Goal: Task Accomplishment & Management: Manage account settings

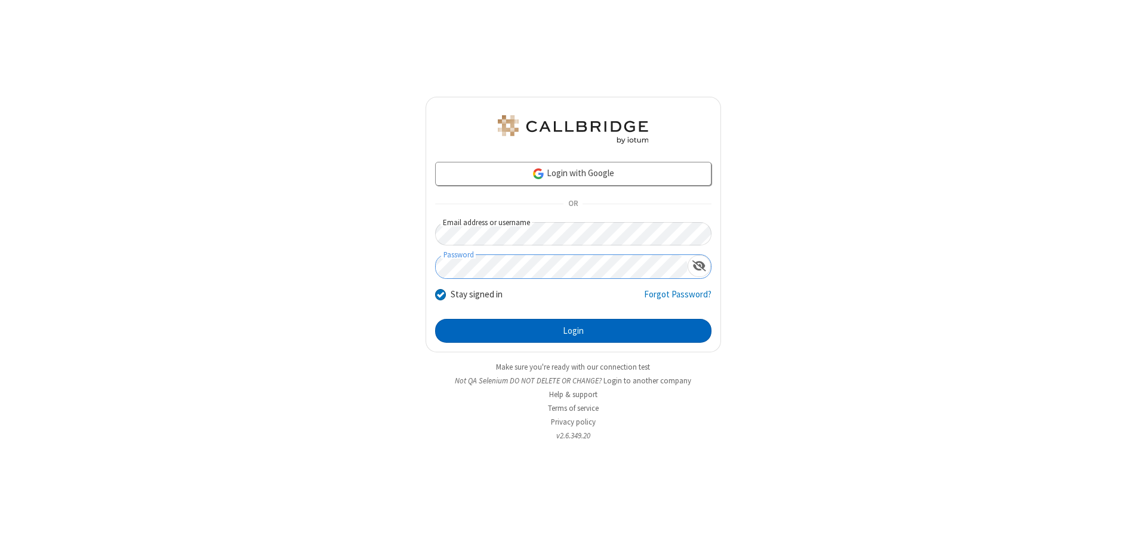
click at [573, 331] on button "Login" at bounding box center [573, 331] width 276 height 24
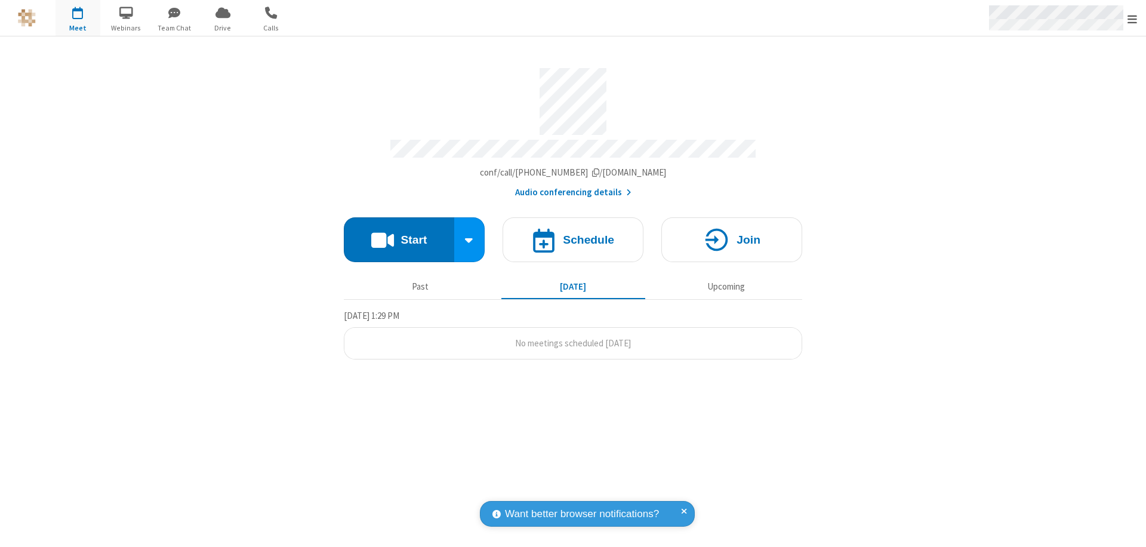
click at [1132, 19] on span "Open menu" at bounding box center [1132, 19] width 10 height 12
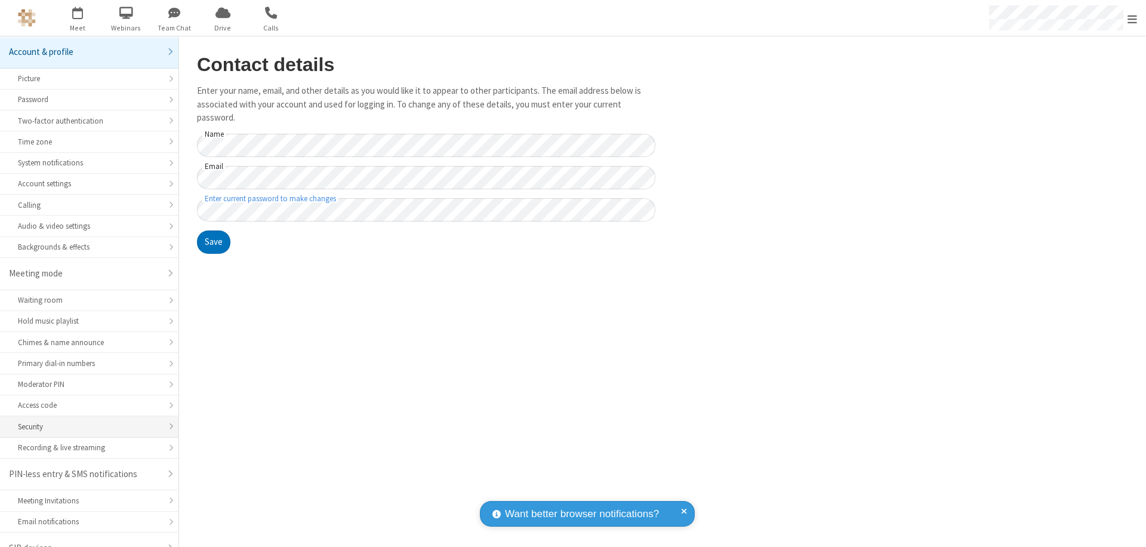
click at [85, 421] on div "Security" at bounding box center [89, 426] width 143 height 11
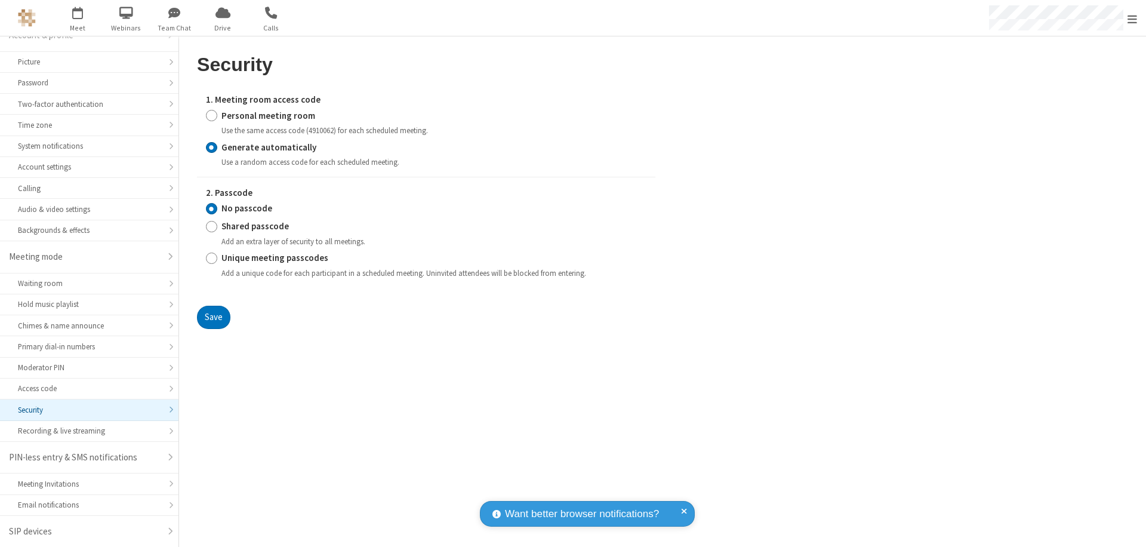
click at [211, 115] on input "Personal meeting room" at bounding box center [211, 115] width 11 height 13
radio input "true"
click at [211, 208] on input "No passcode" at bounding box center [211, 208] width 11 height 13
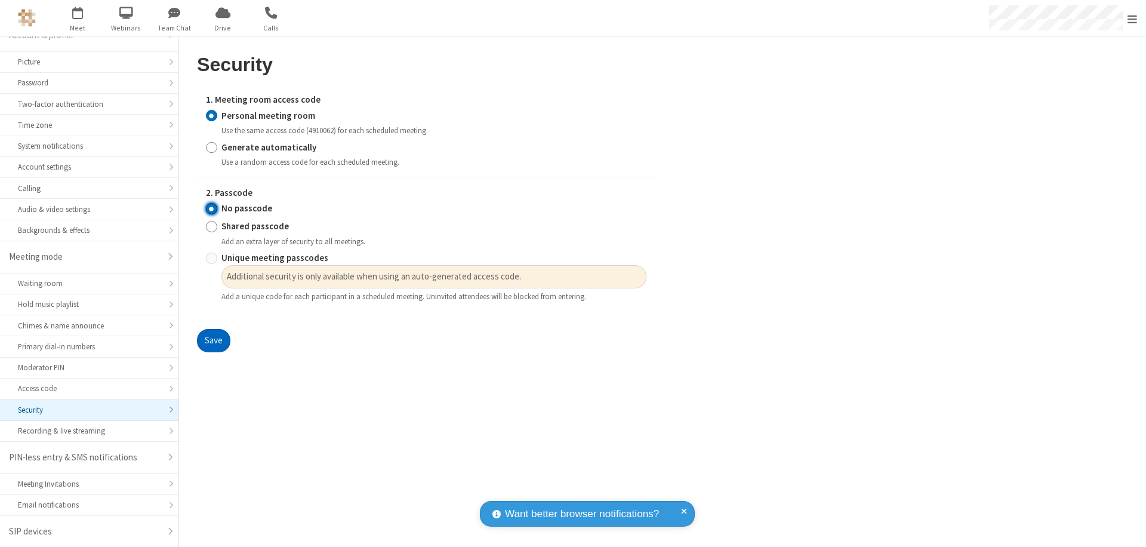
click at [213, 341] on button "Save" at bounding box center [213, 341] width 33 height 24
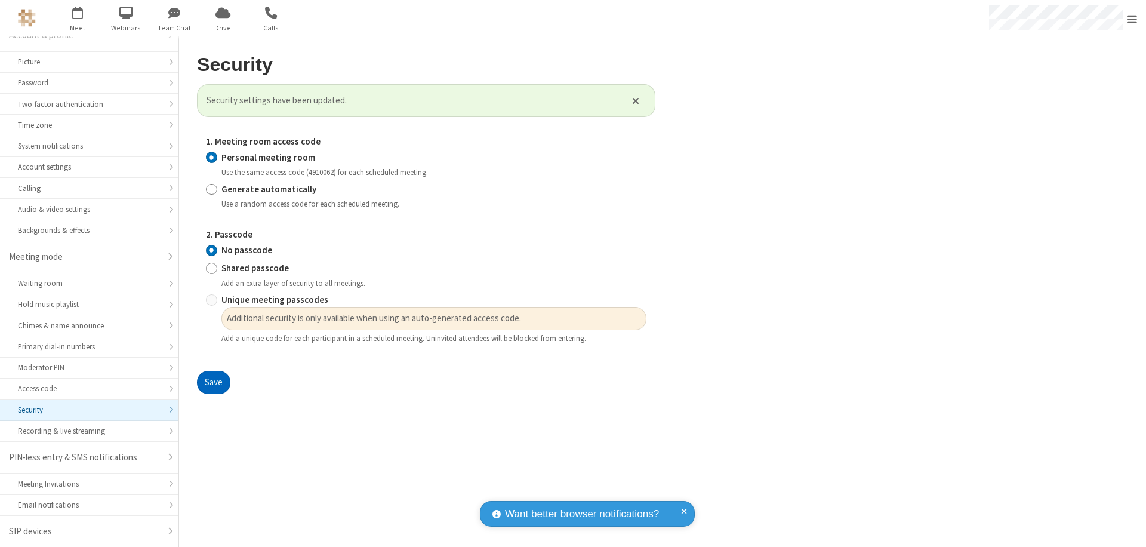
click at [1132, 19] on span "Open menu" at bounding box center [1132, 19] width 10 height 12
click at [78, 18] on span "button" at bounding box center [78, 12] width 45 height 20
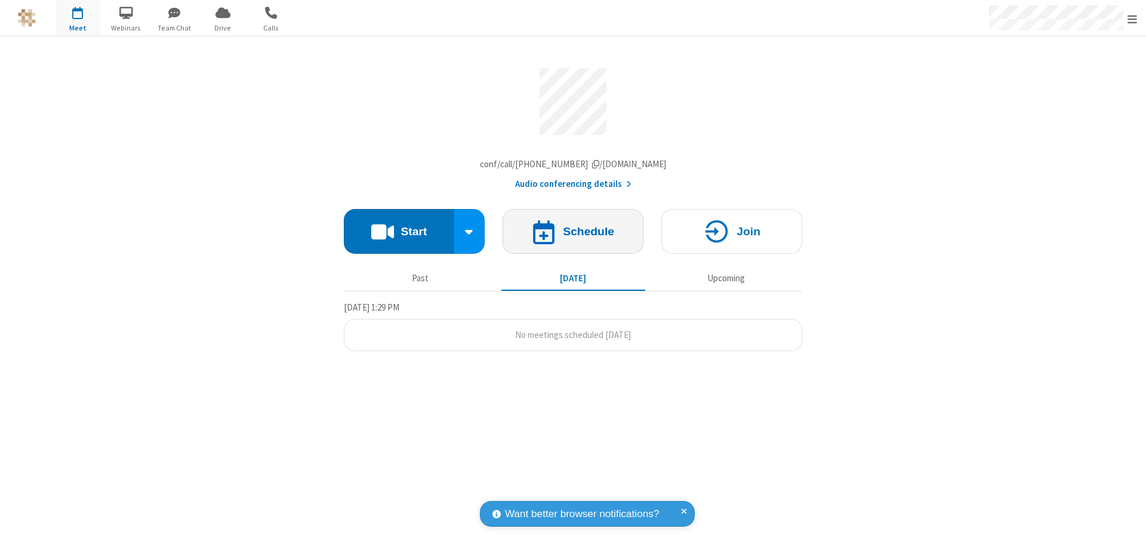
click at [573, 234] on h4 "Schedule" at bounding box center [588, 231] width 51 height 11
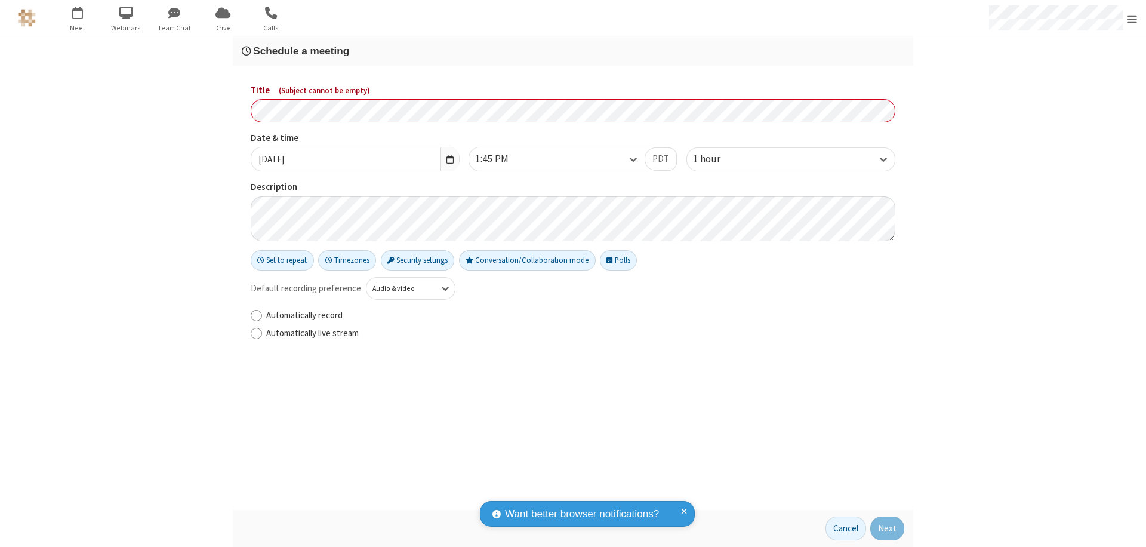
click at [573, 51] on h3 "Schedule a meeting" at bounding box center [573, 50] width 662 height 11
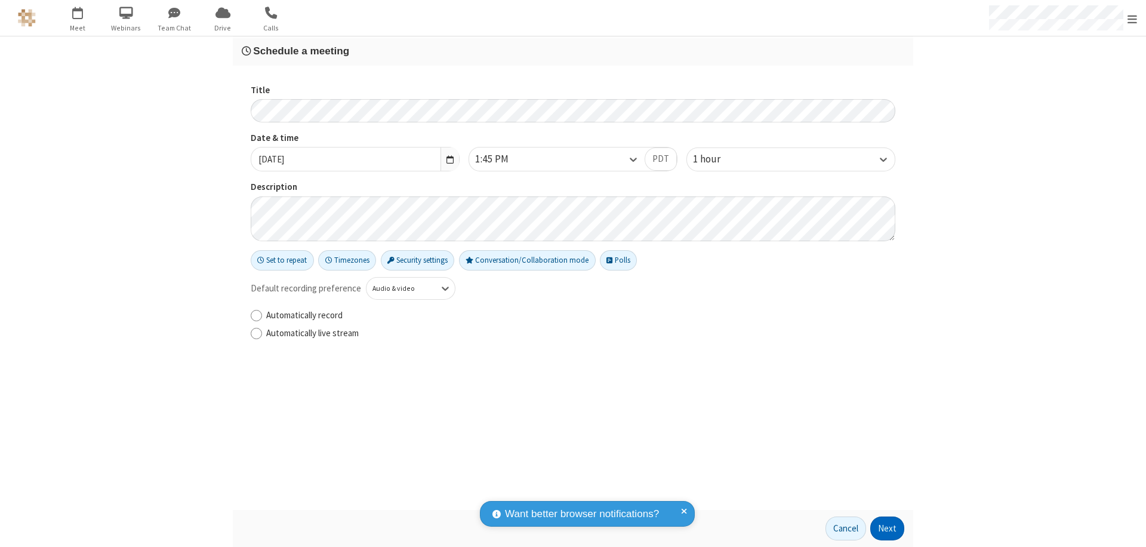
click at [887, 528] on button "Next" at bounding box center [887, 528] width 34 height 24
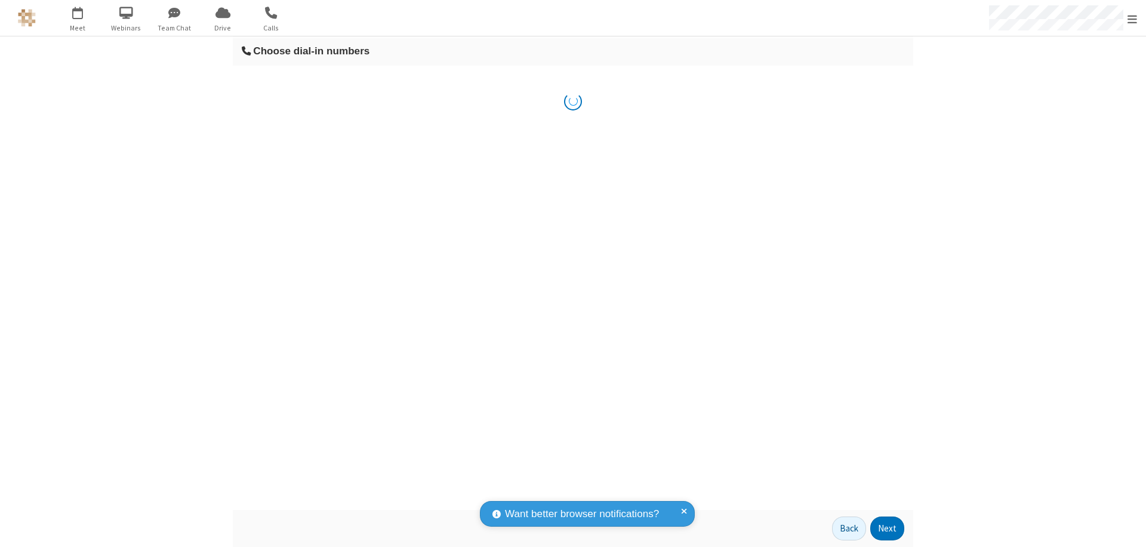
click at [887, 528] on button "Next" at bounding box center [887, 528] width 34 height 24
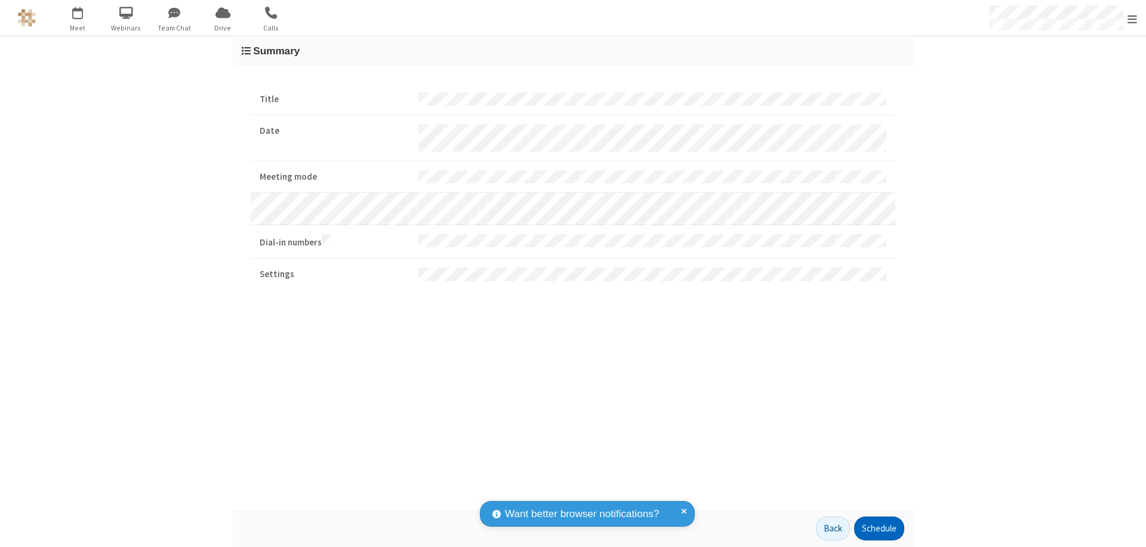
click at [878, 528] on button "Schedule" at bounding box center [879, 528] width 50 height 24
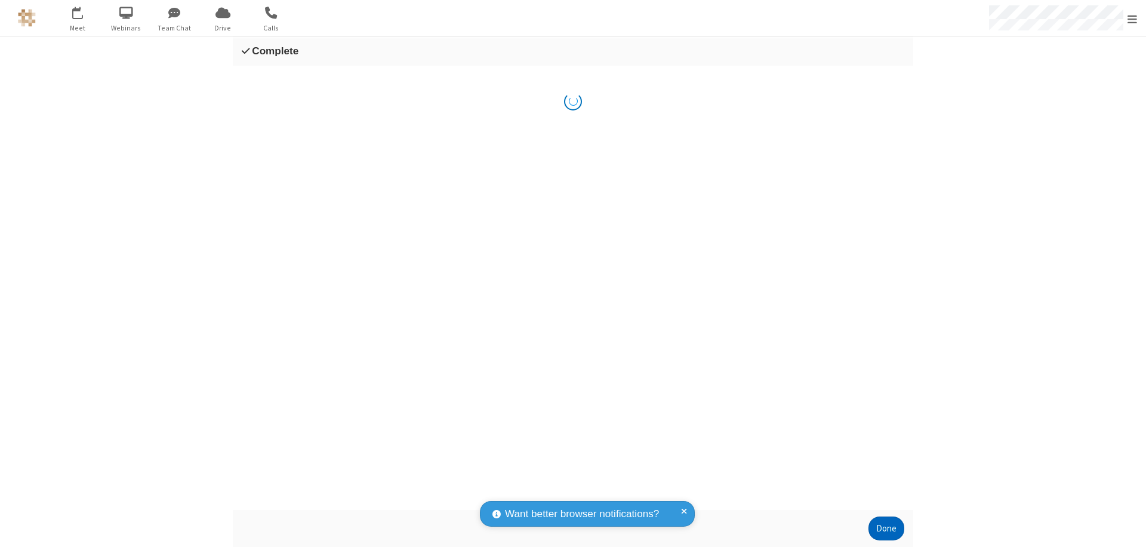
click at [886, 528] on button "Done" at bounding box center [886, 528] width 36 height 24
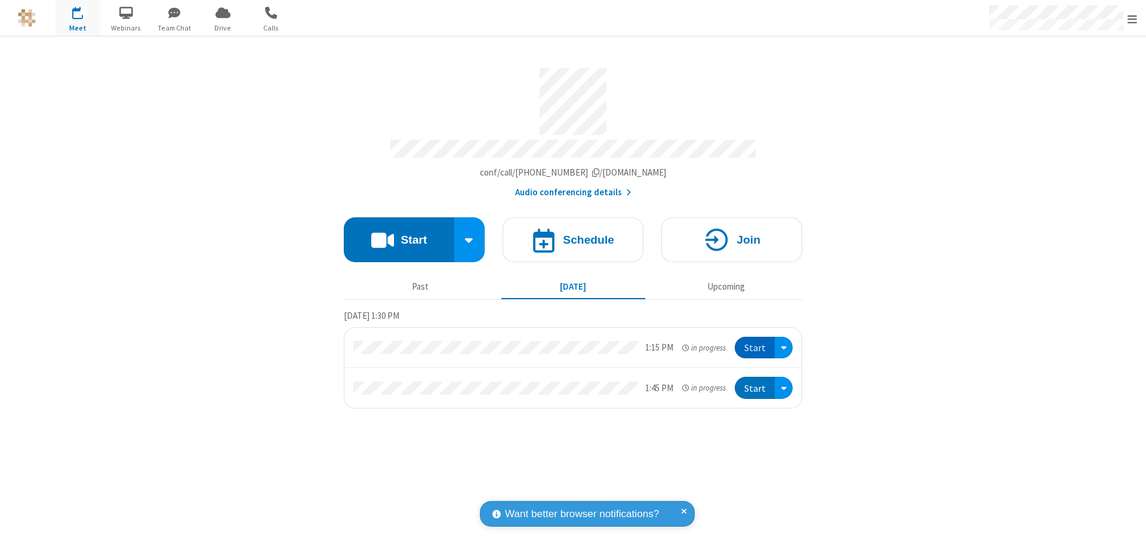
click at [756, 342] on button "Start" at bounding box center [755, 348] width 40 height 22
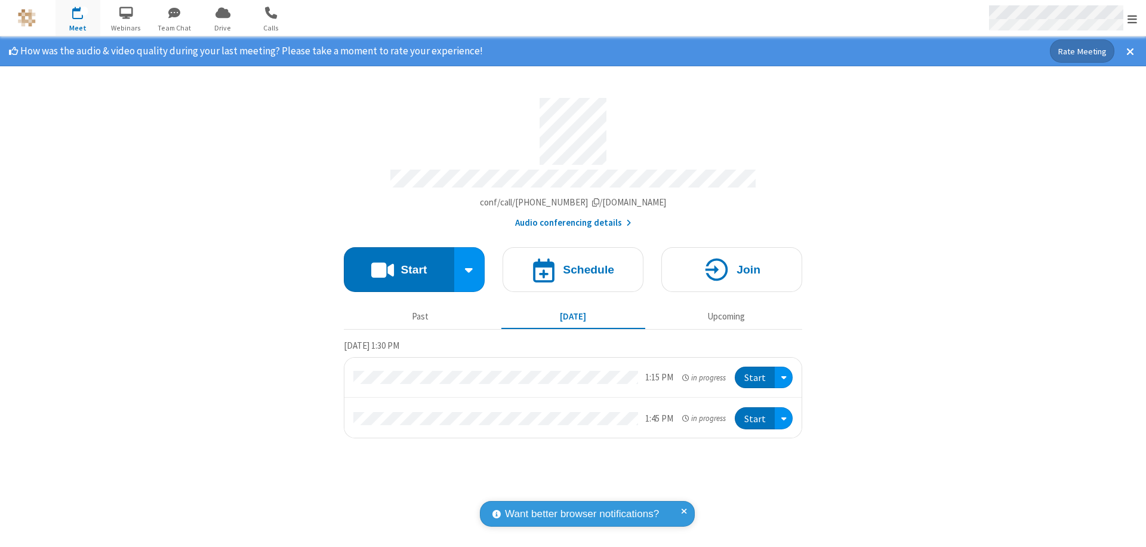
click at [1132, 19] on span "Open menu" at bounding box center [1132, 19] width 10 height 12
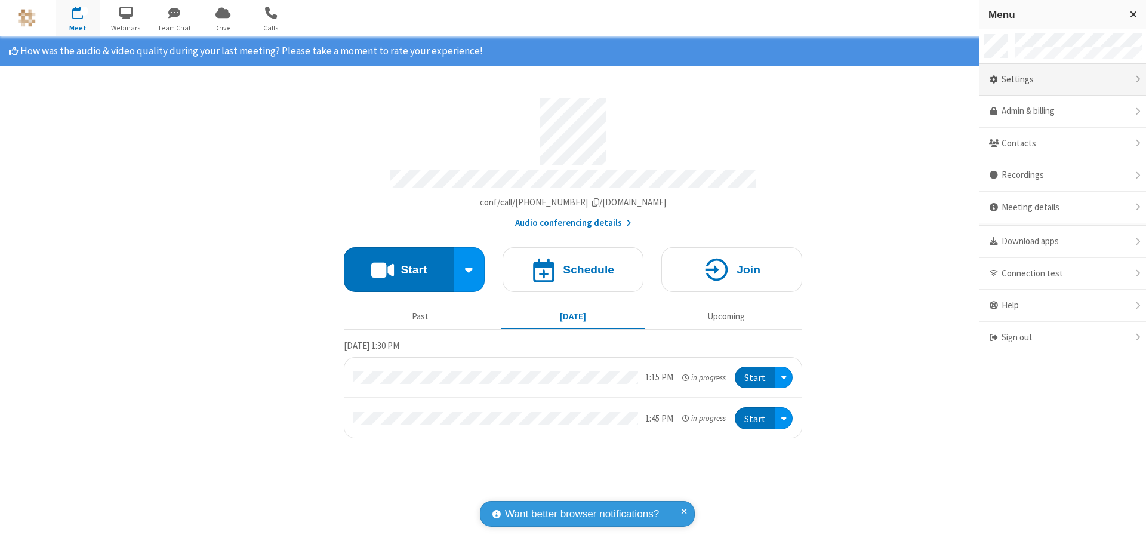
click at [1104, 79] on div "Settings" at bounding box center [1062, 80] width 167 height 32
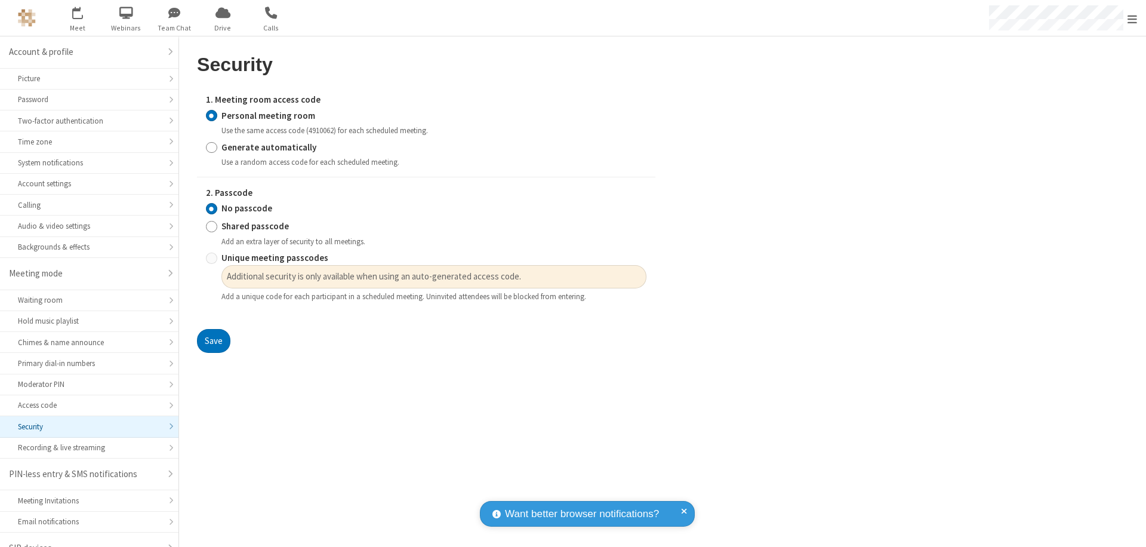
scroll to position [17, 0]
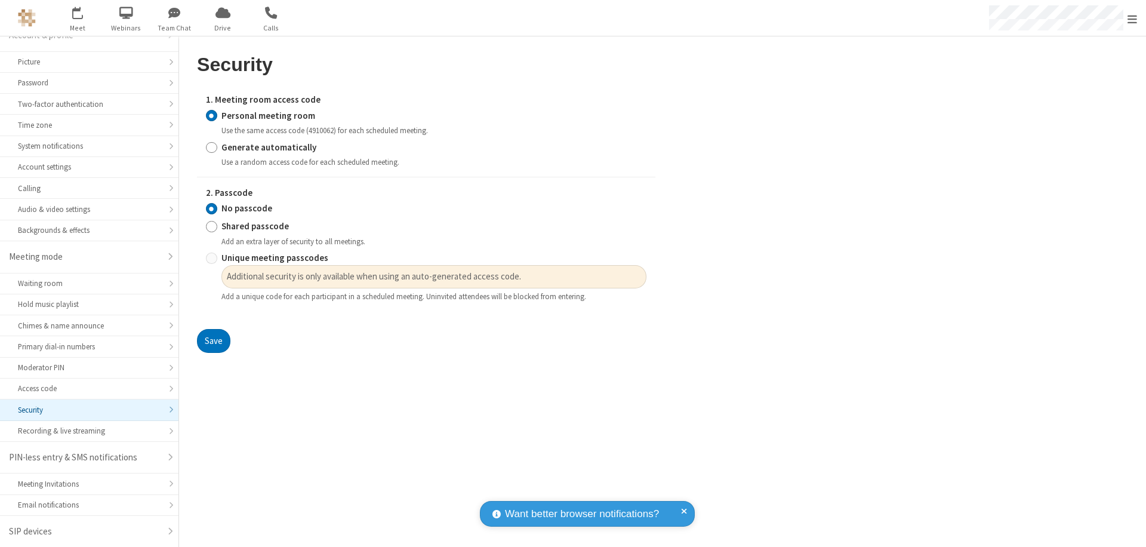
click at [211, 115] on input "Personal meeting room" at bounding box center [211, 115] width 11 height 13
click at [211, 208] on input "No passcode" at bounding box center [211, 208] width 11 height 13
click at [213, 341] on button "Save" at bounding box center [213, 341] width 33 height 24
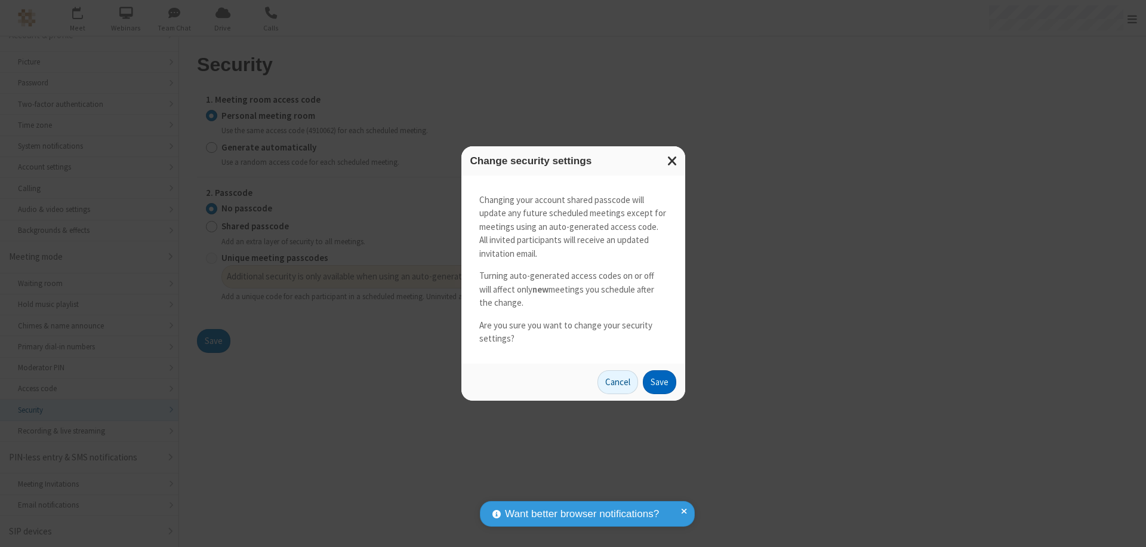
click at [659, 381] on button "Save" at bounding box center [659, 382] width 33 height 24
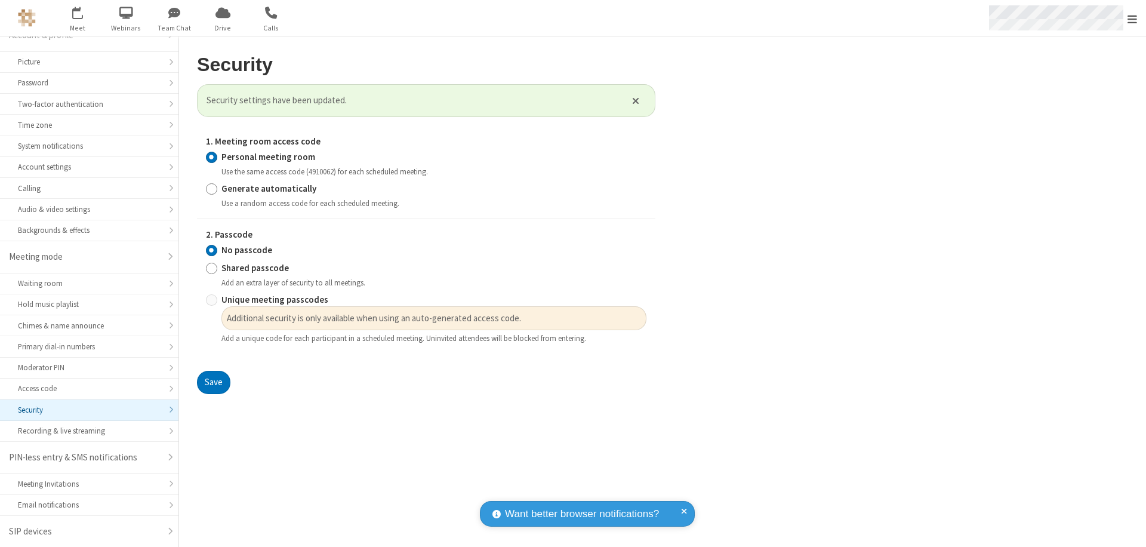
click at [1132, 18] on span "Open menu" at bounding box center [1132, 19] width 10 height 12
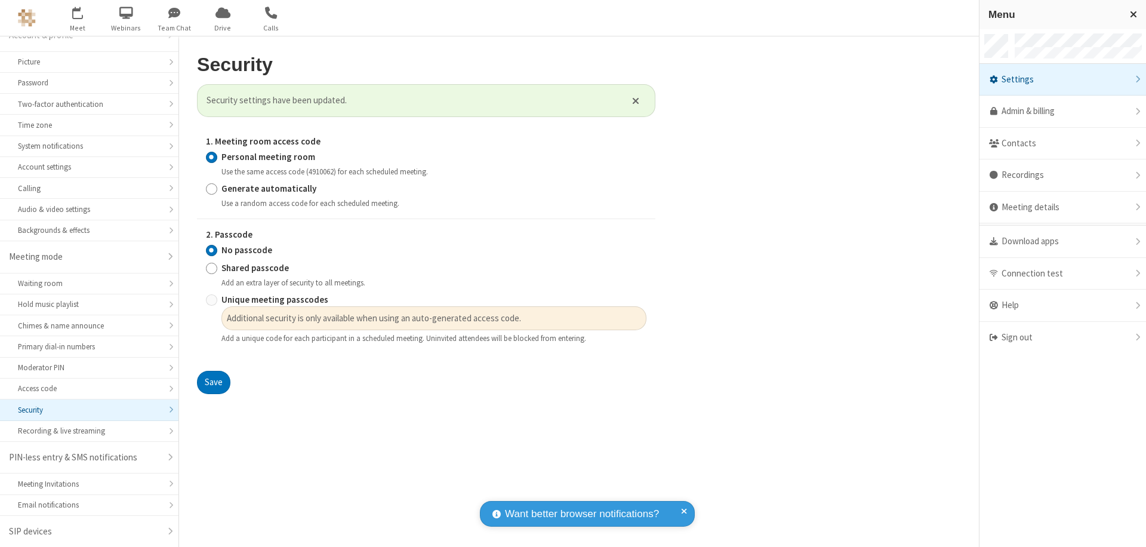
click at [1081, 337] on div "Sign out" at bounding box center [1062, 338] width 167 height 32
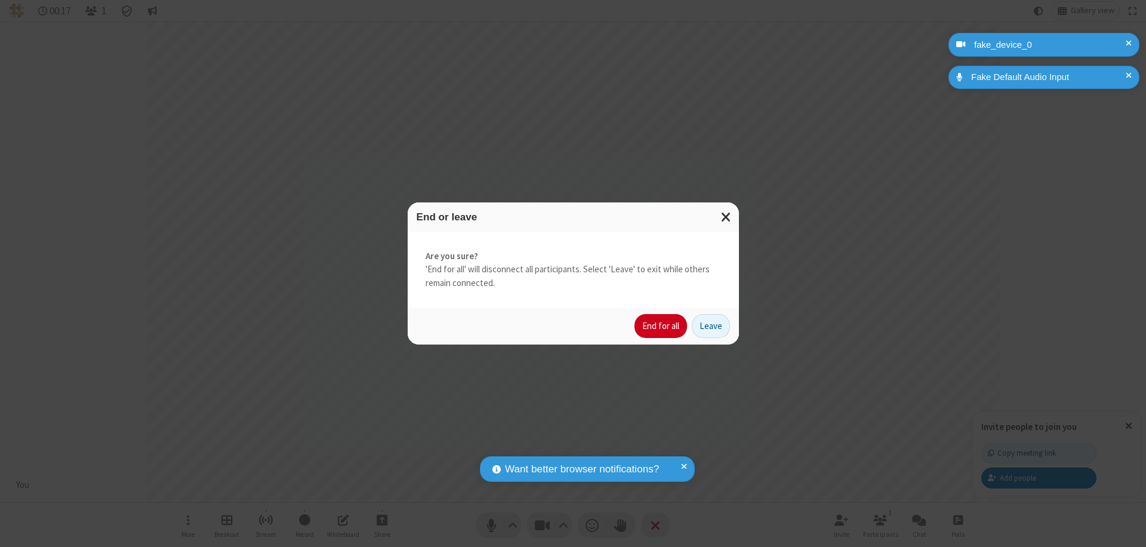
click at [661, 326] on button "End for all" at bounding box center [660, 326] width 53 height 24
